Goal: Information Seeking & Learning: Learn about a topic

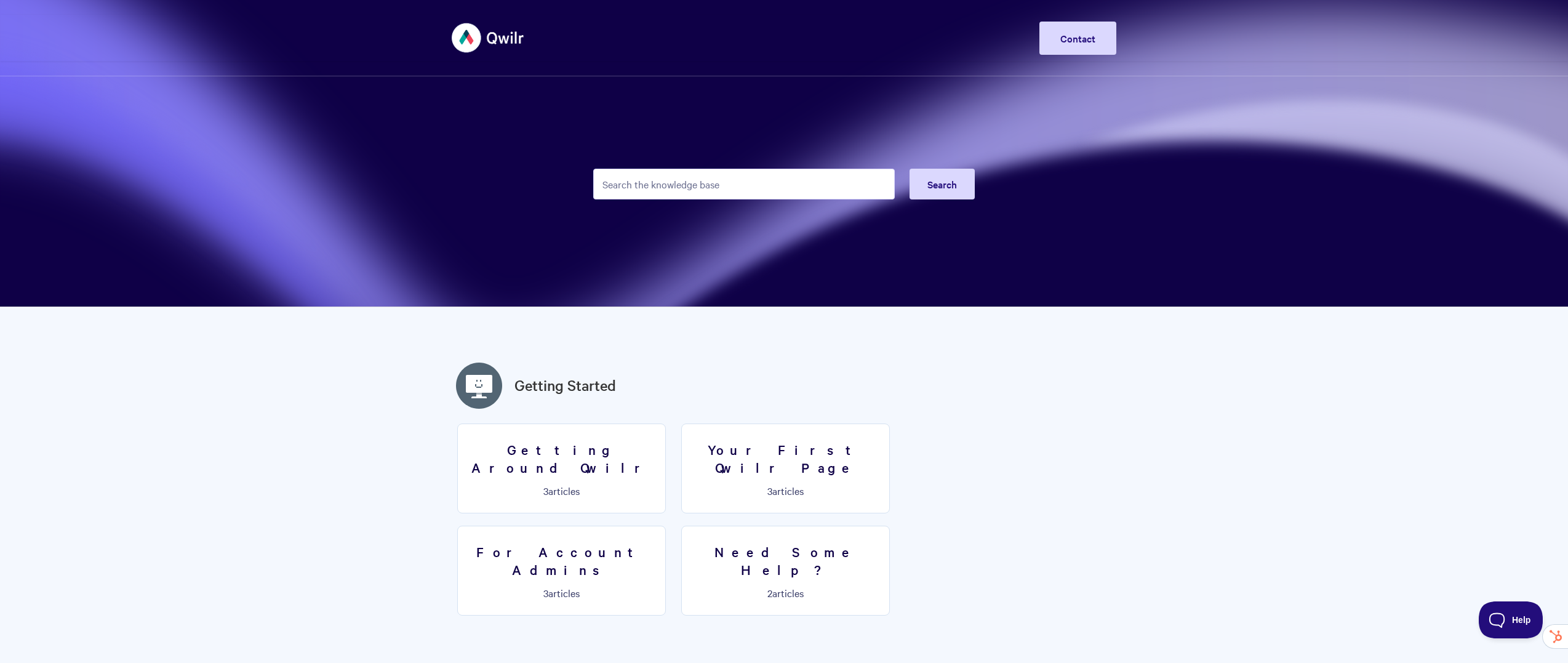
click at [692, 182] on input "Search the knowledge base" at bounding box center [744, 183] width 302 height 31
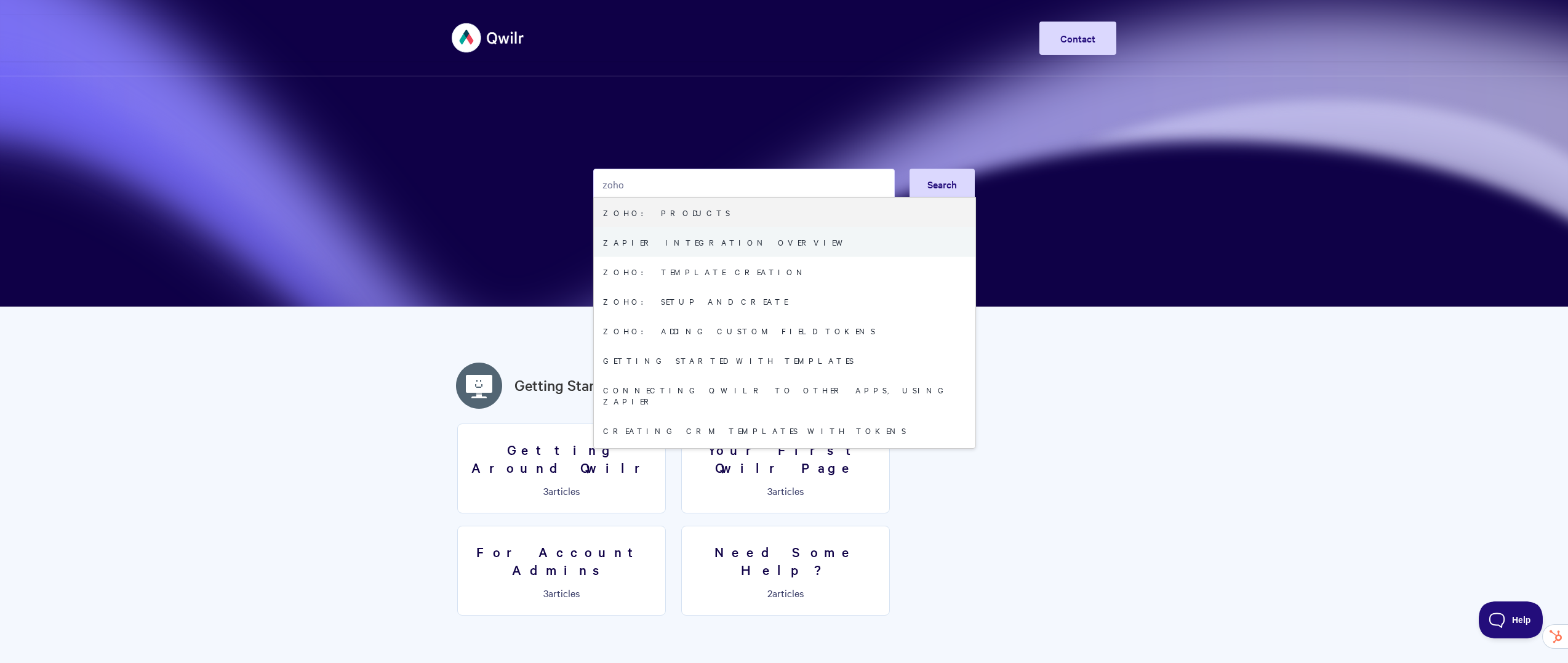
type input "zoho"
click at [688, 236] on link "Zapier integration overview" at bounding box center [785, 241] width 382 height 29
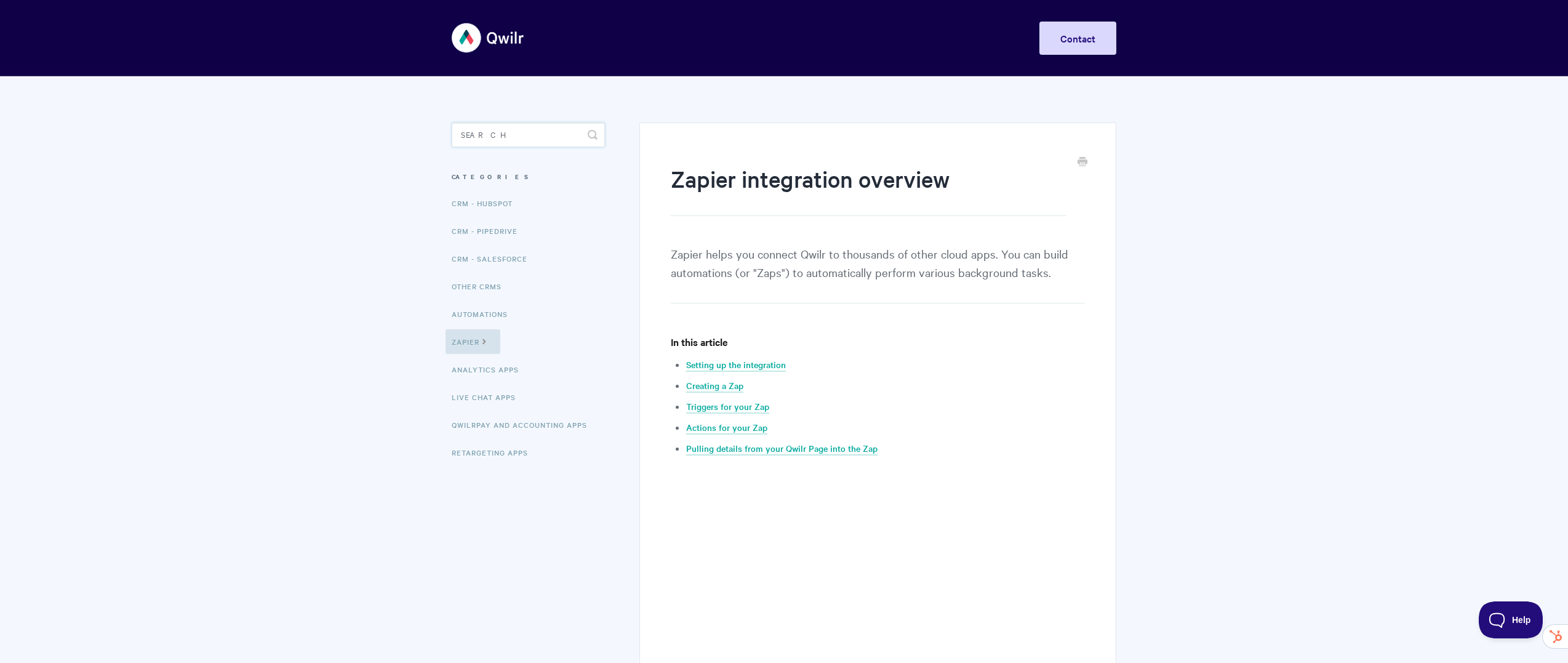
click at [486, 141] on input "Search" at bounding box center [528, 135] width 153 height 25
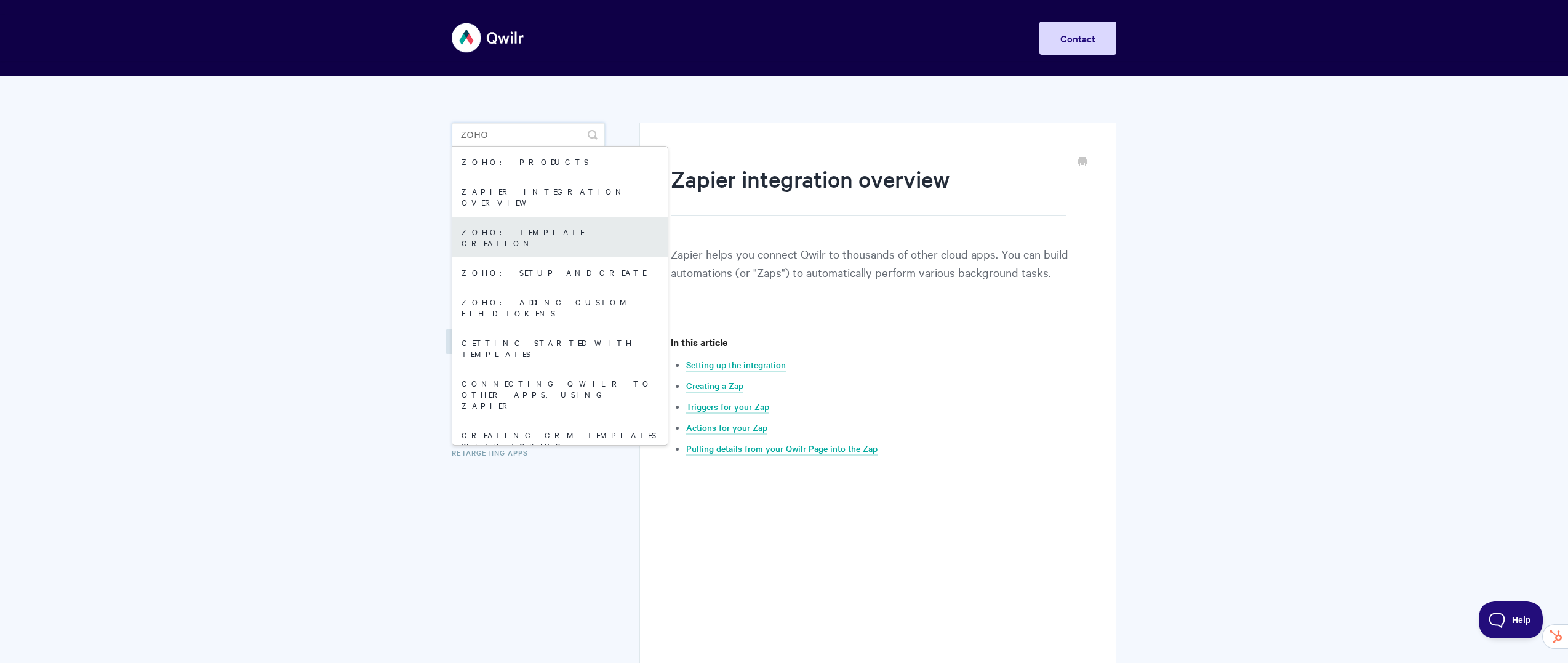
type input "zoho"
click at [507, 223] on link "Zoho: Template Creation" at bounding box center [560, 237] width 215 height 41
